Goal: Feedback & Contribution: Submit feedback/report problem

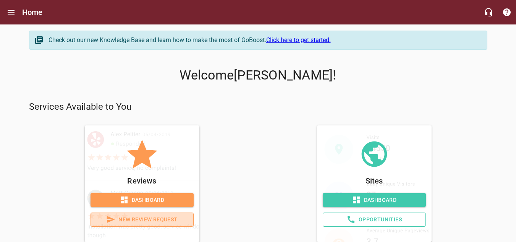
click at [149, 219] on span "New Review Request" at bounding box center [142, 220] width 90 height 10
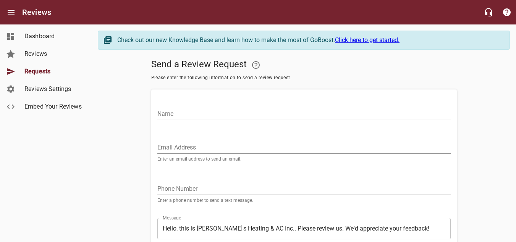
click at [206, 112] on input "Name" at bounding box center [303, 114] width 293 height 12
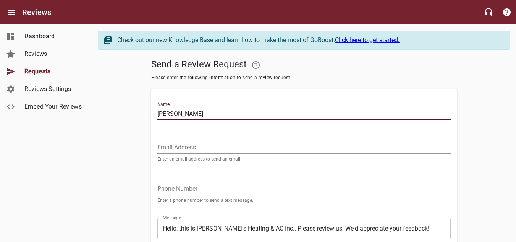
type input "[PERSON_NAME]"
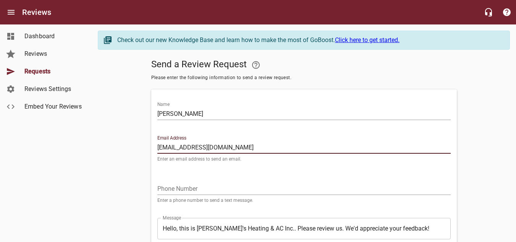
type input "[EMAIL_ADDRESS][DOMAIN_NAME]"
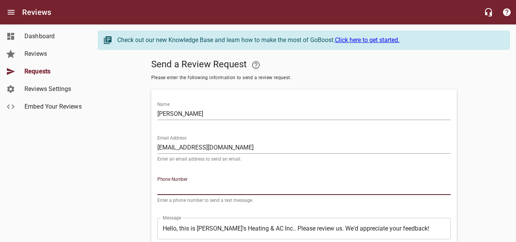
click at [192, 189] on input "tel" at bounding box center [303, 189] width 293 height 12
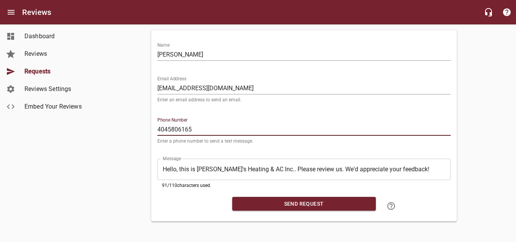
scroll to position [61, 0]
type input "4045806165"
click at [261, 206] on span "Send Request" at bounding box center [303, 204] width 131 height 10
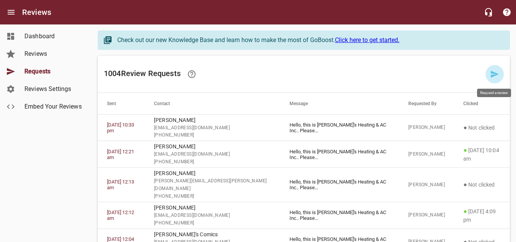
click at [491, 73] on icon at bounding box center [494, 74] width 9 height 9
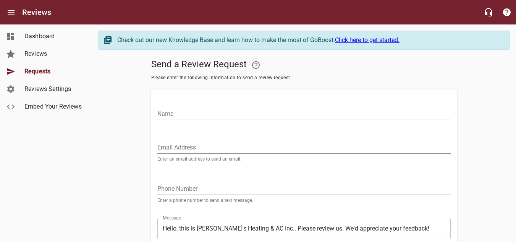
click at [210, 117] on input "Name" at bounding box center [303, 114] width 293 height 12
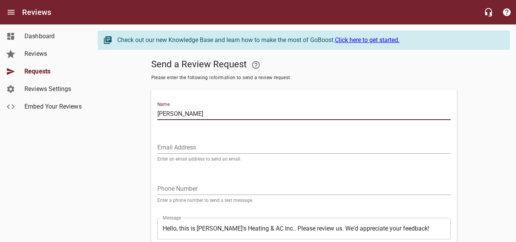
type input "[PERSON_NAME]"
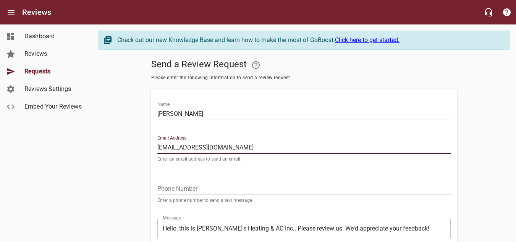
type input "[EMAIL_ADDRESS][DOMAIN_NAME]"
click at [191, 189] on input "tel" at bounding box center [303, 189] width 293 height 12
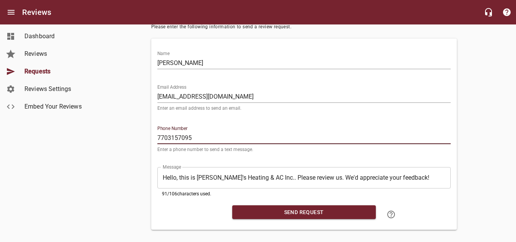
scroll to position [61, 0]
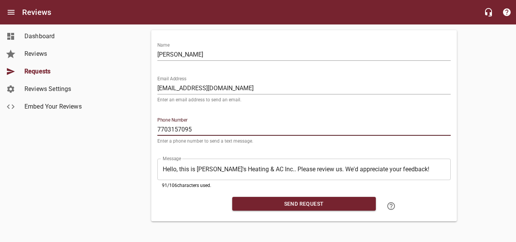
type input "7703157095"
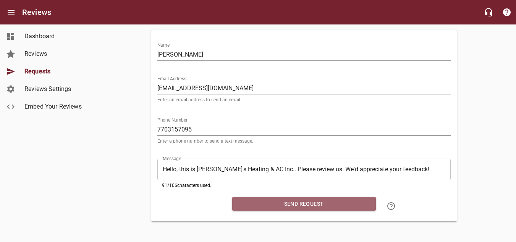
click at [291, 205] on span "Send Request" at bounding box center [303, 204] width 131 height 10
